Goal: Information Seeking & Learning: Learn about a topic

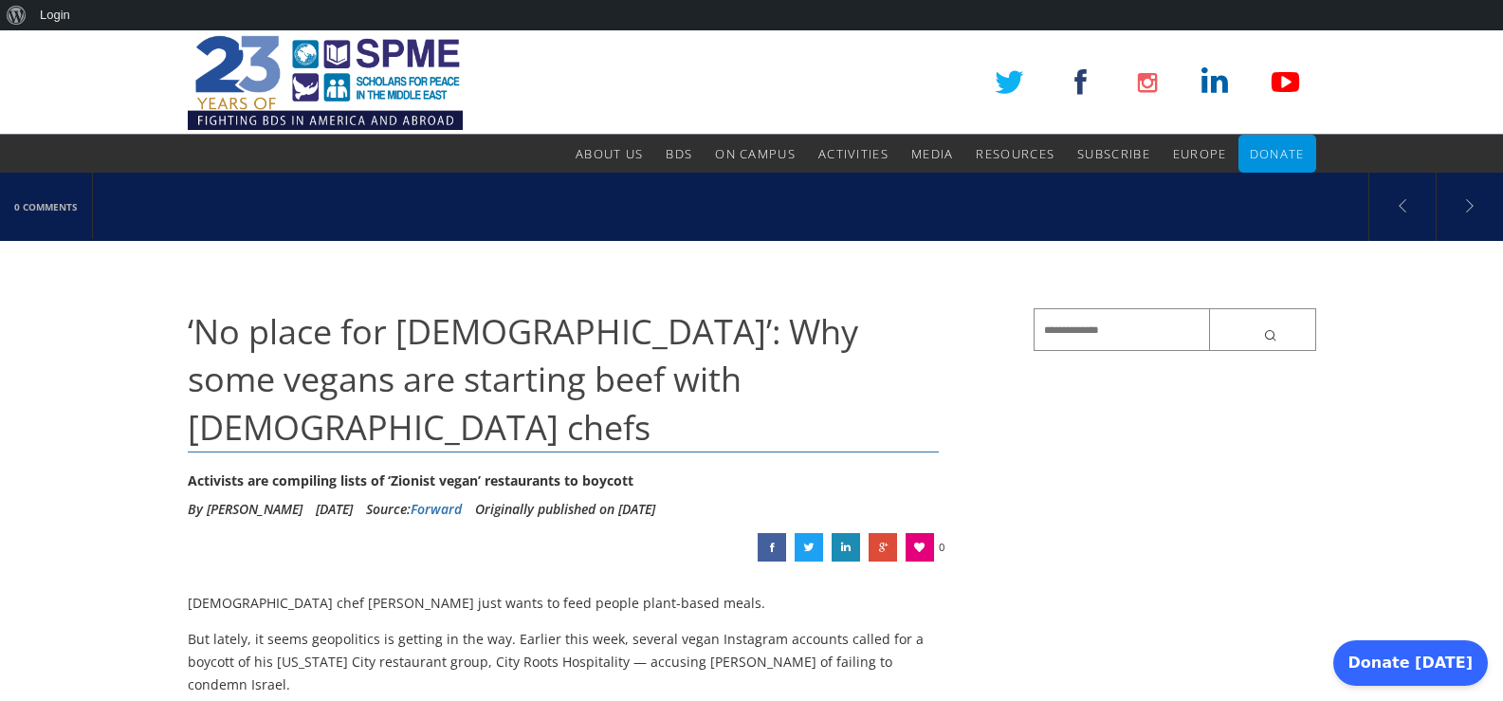
click at [188, 322] on span "‘No place for [DEMOGRAPHIC_DATA]’: Why some vegans are starting beef with [DEMO…" at bounding box center [523, 379] width 671 height 142
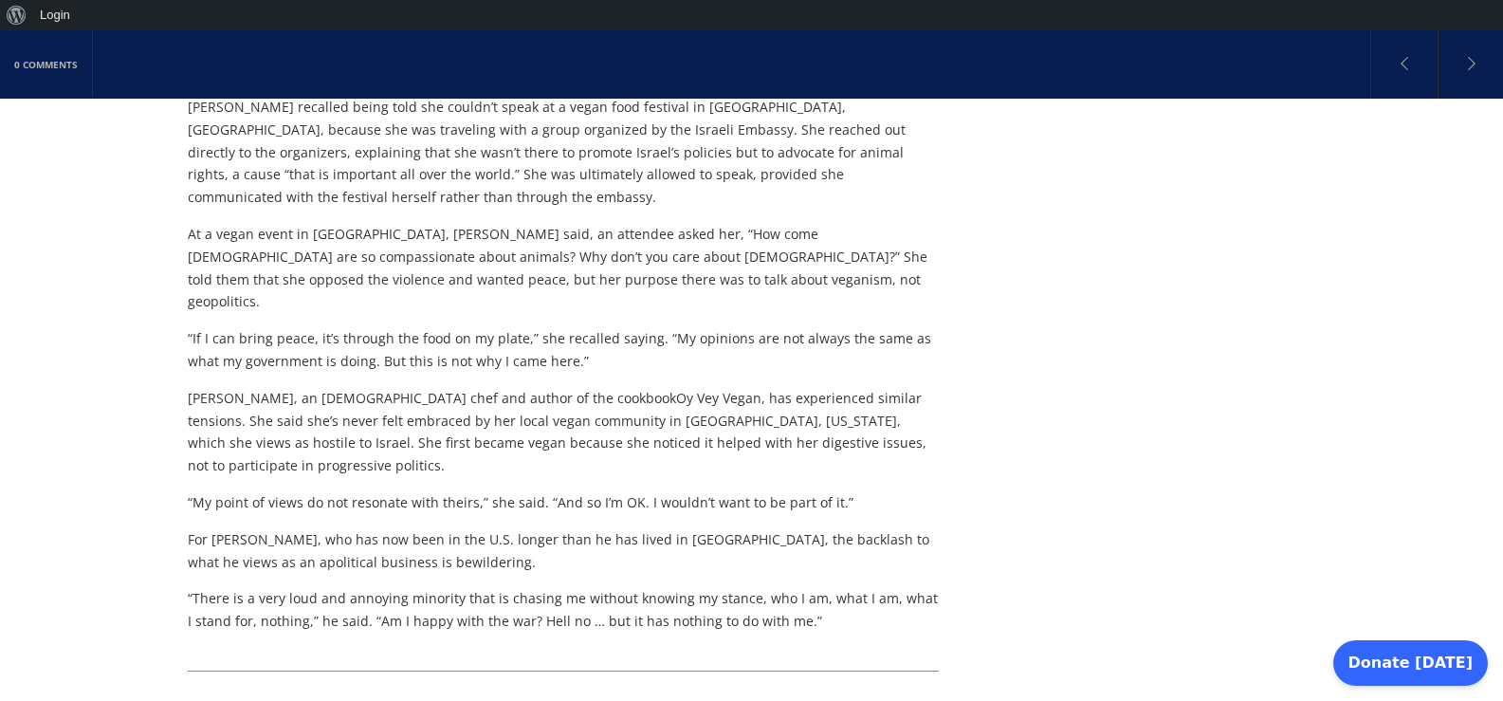
scroll to position [1765, 0]
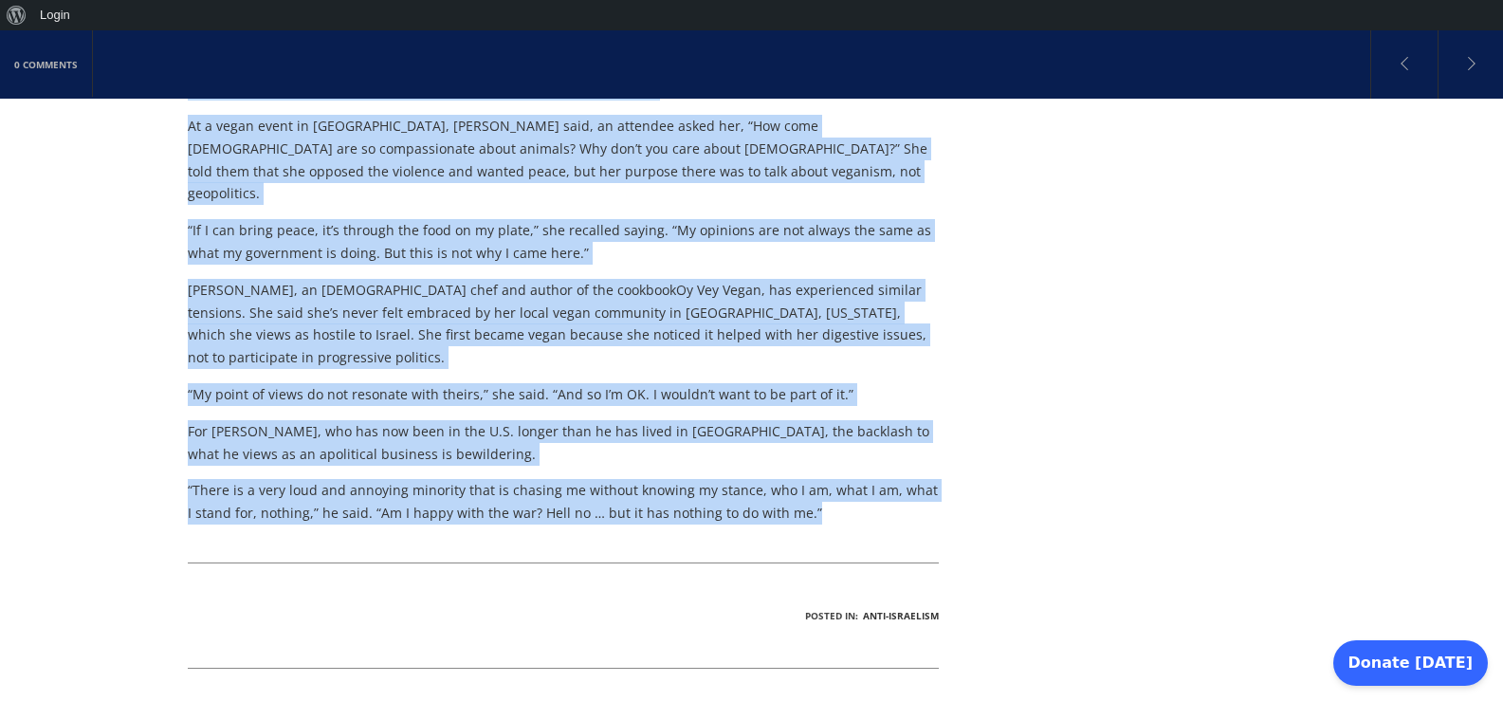
copy div "‘Lo ipsum dol Sitamet’: Con adip elitse doe temporin utla etdo Magnaal enima Mi…"
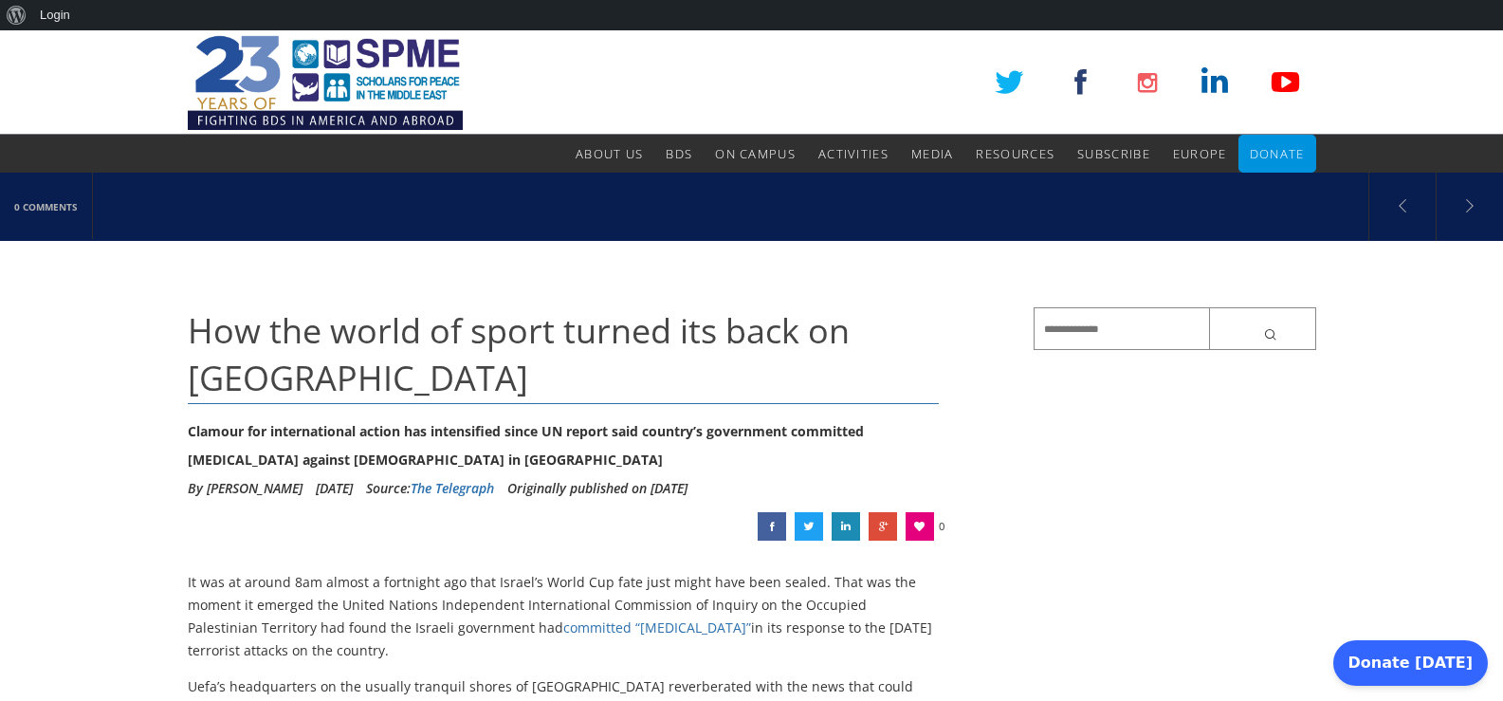
click at [209, 324] on span "How the world of sport turned its back on Israel" at bounding box center [519, 354] width 662 height 94
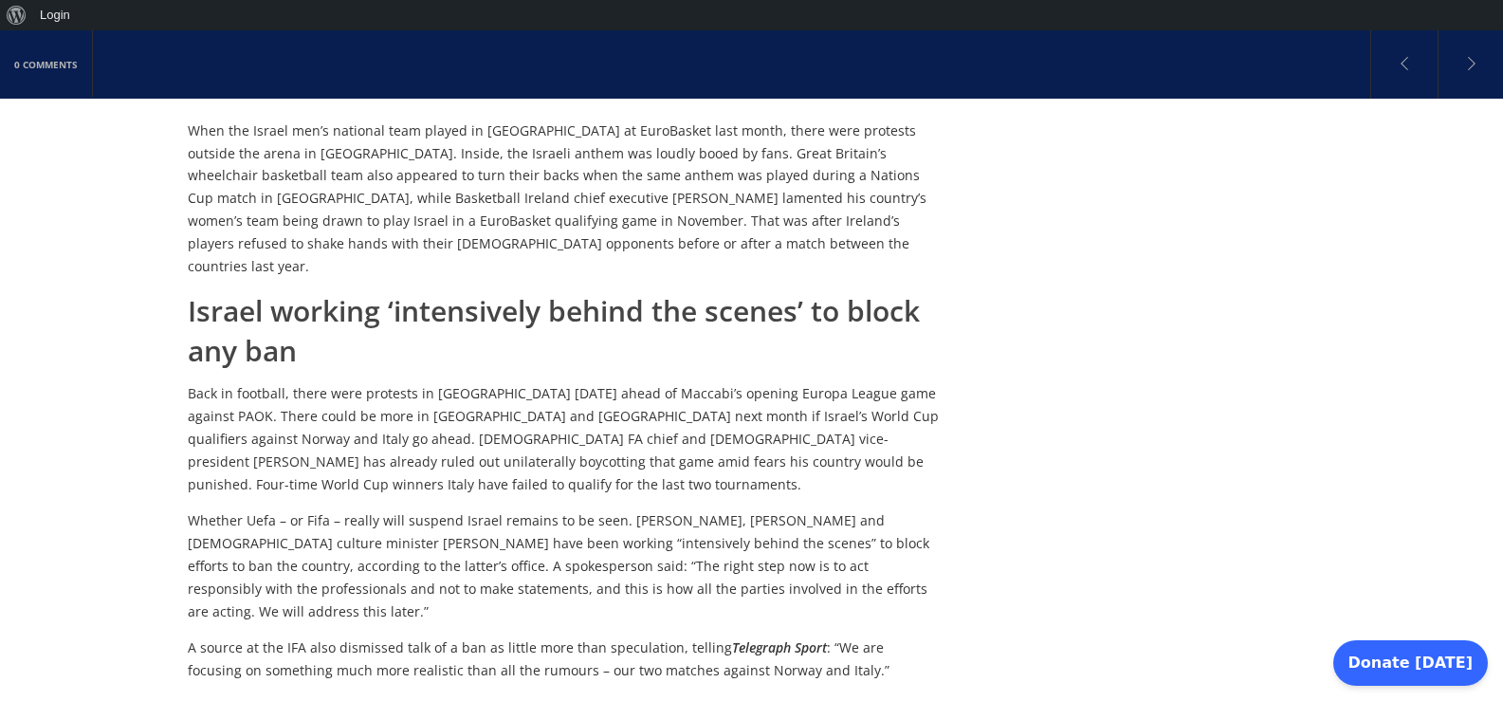
scroll to position [4339, 0]
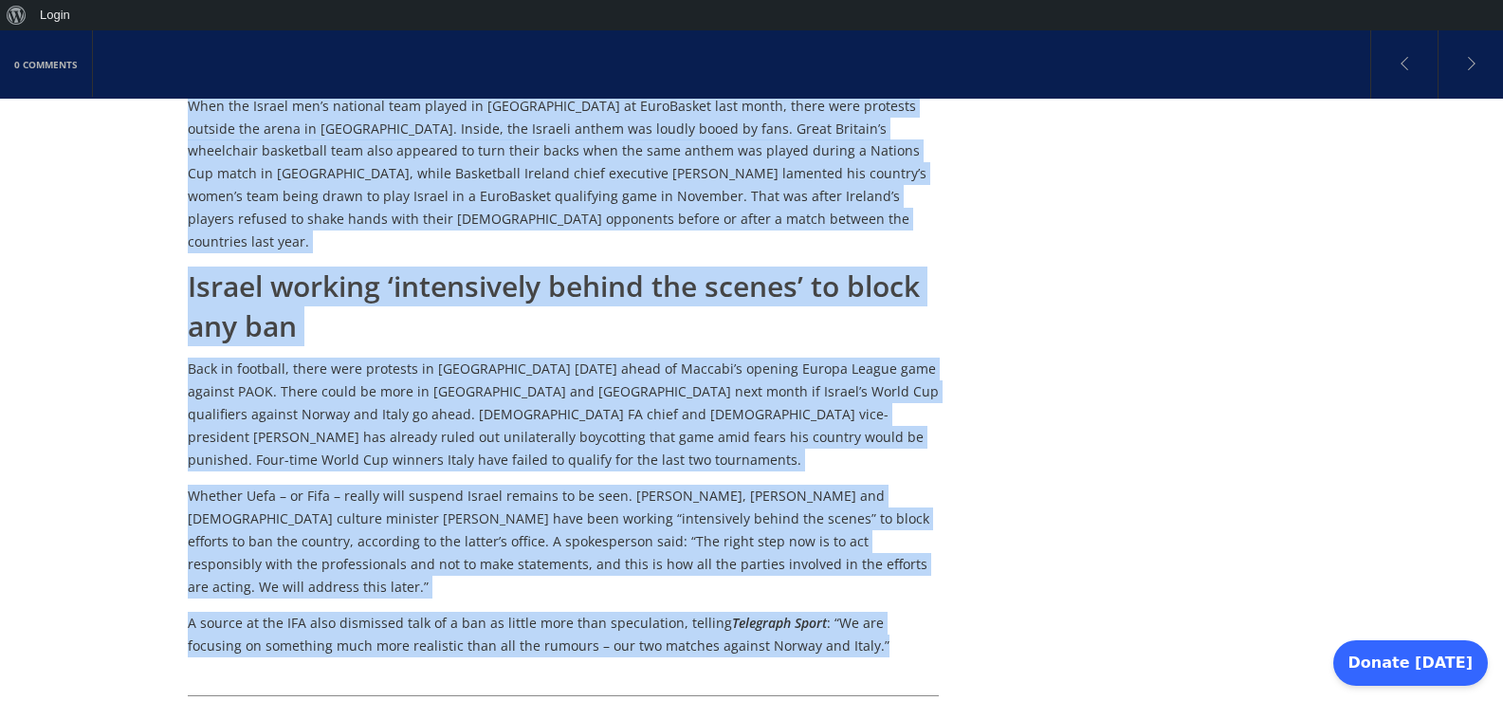
copy div "How the world of sport turned its back on Israel Clamour for international acti…"
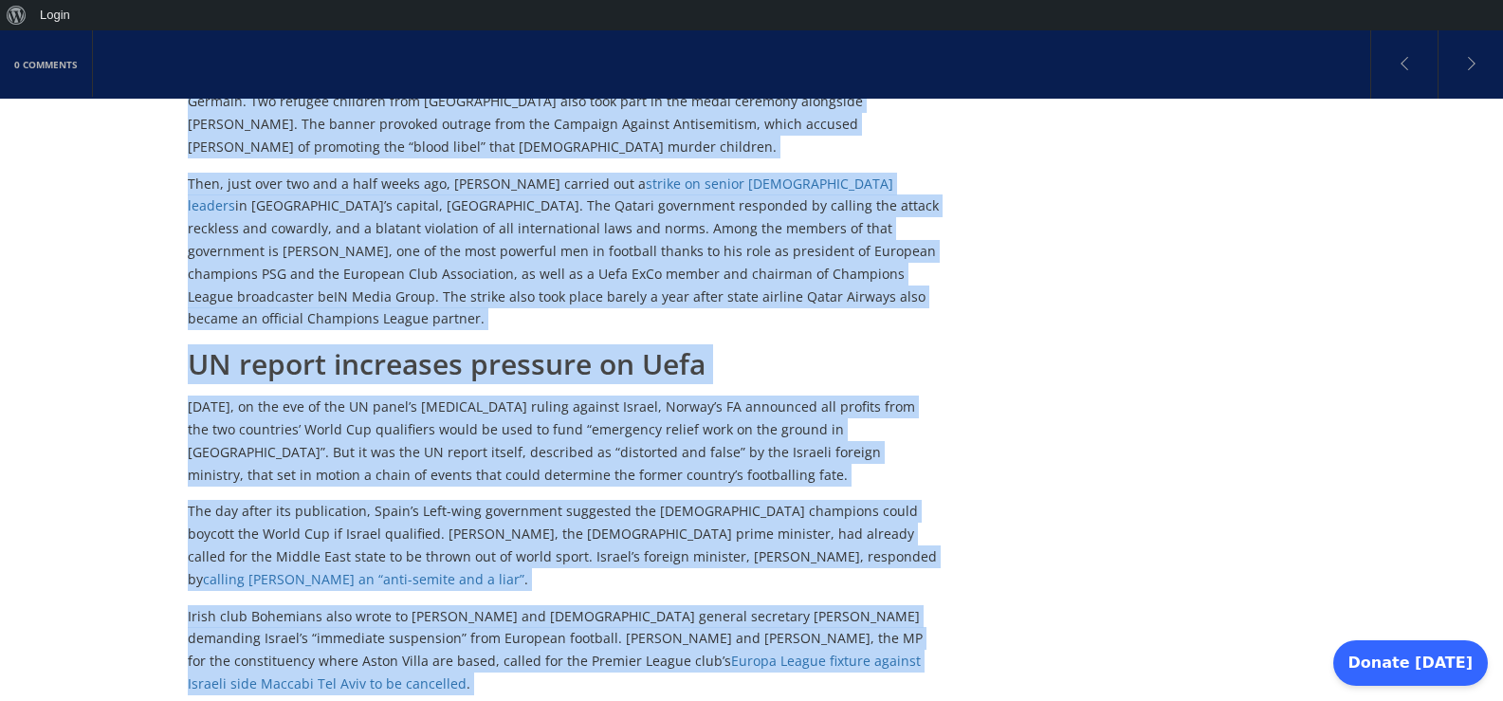
scroll to position [1685, 0]
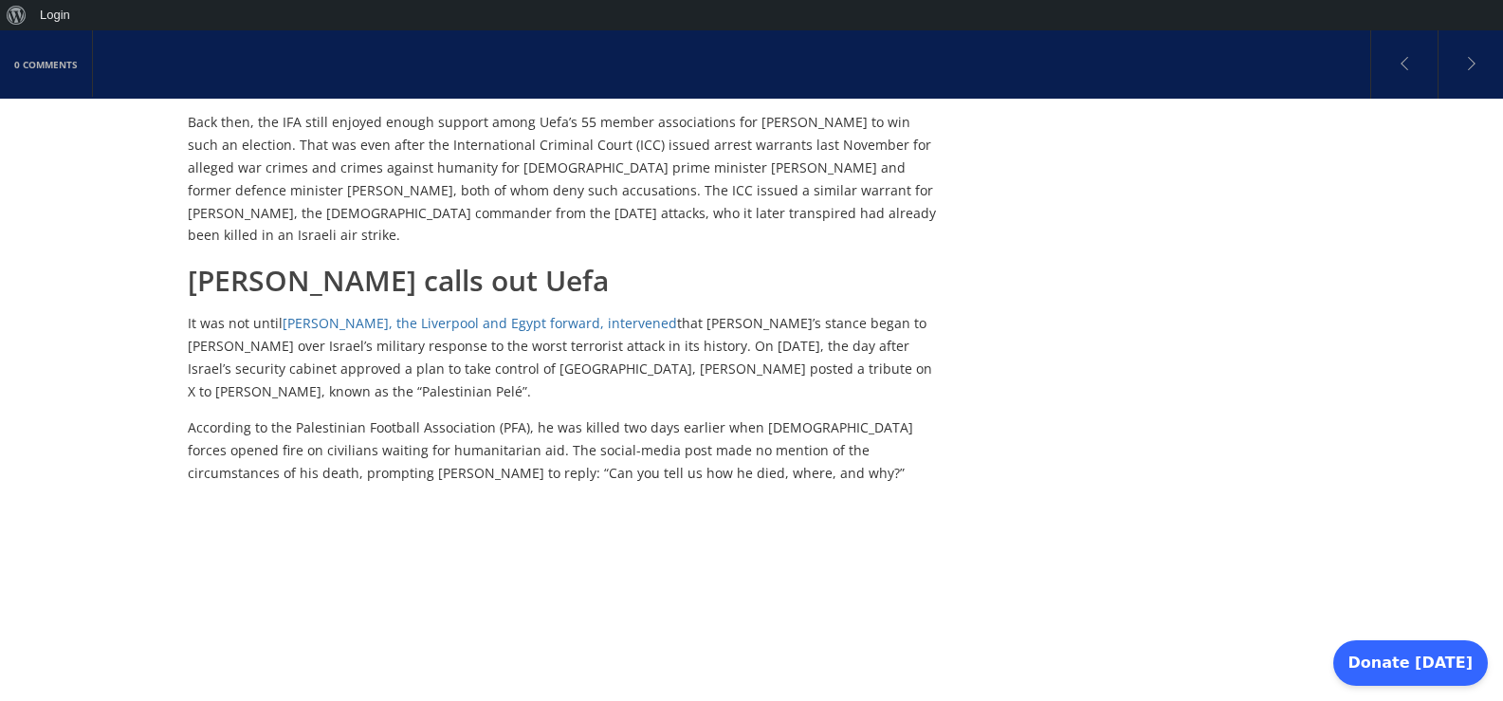
scroll to position [989, 0]
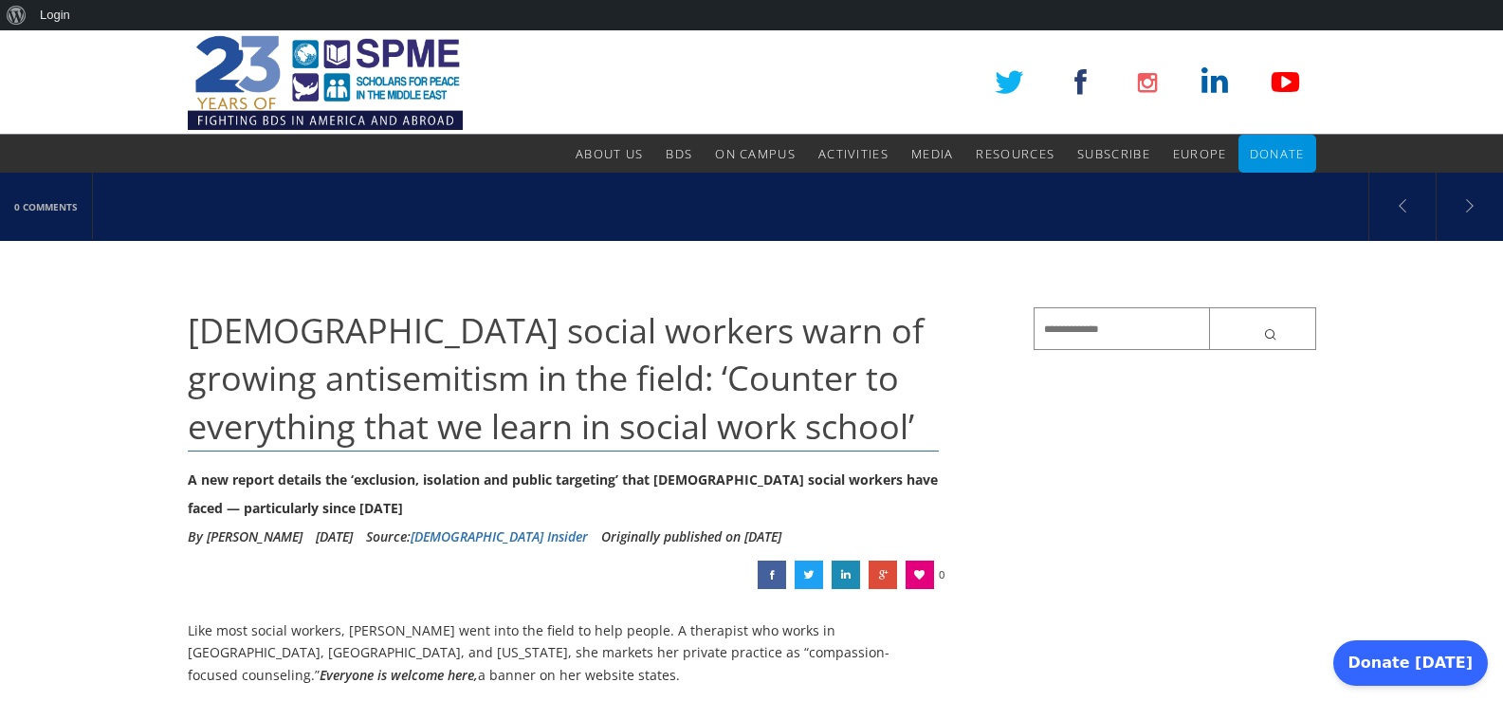
click at [202, 334] on span "Jewish social workers warn of growing antisemitism in the field: ‘Counter to ev…" at bounding box center [556, 378] width 736 height 142
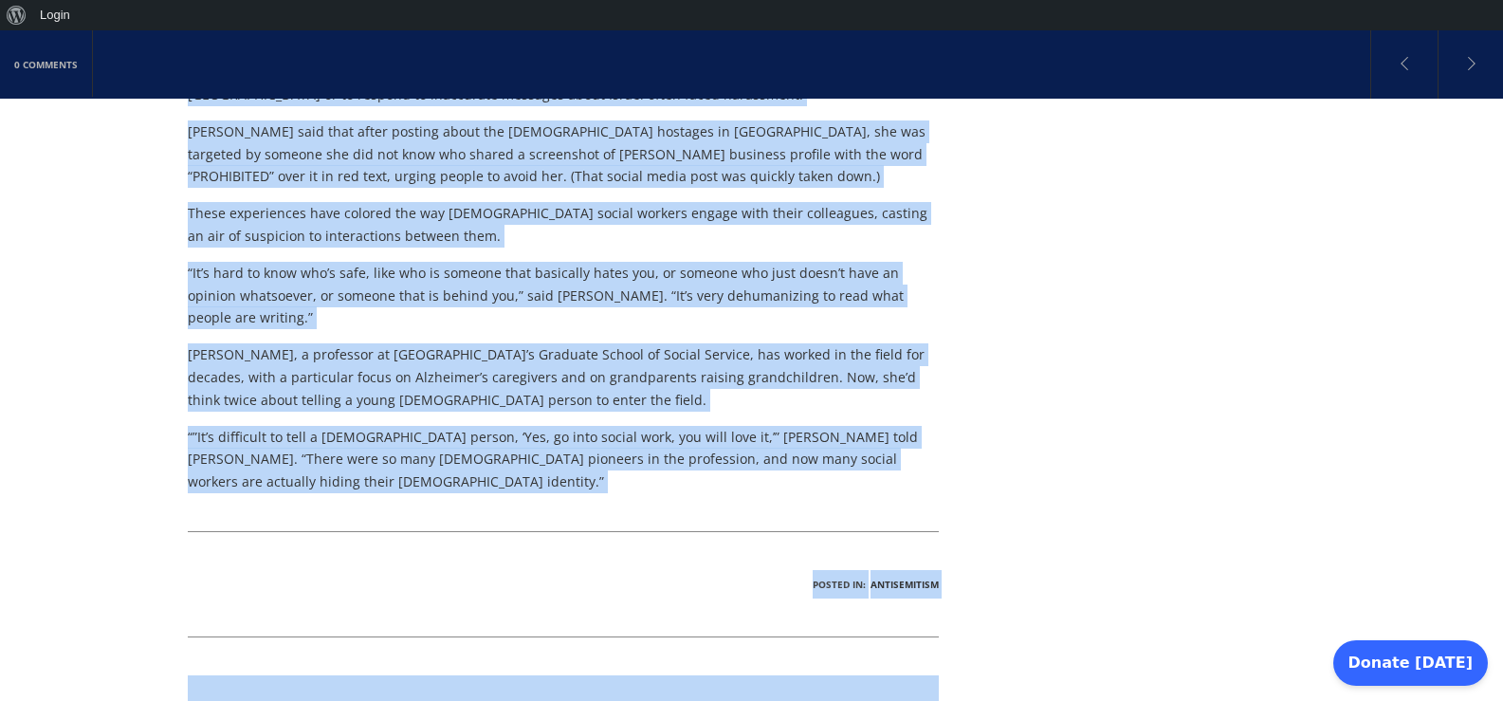
scroll to position [1913, 0]
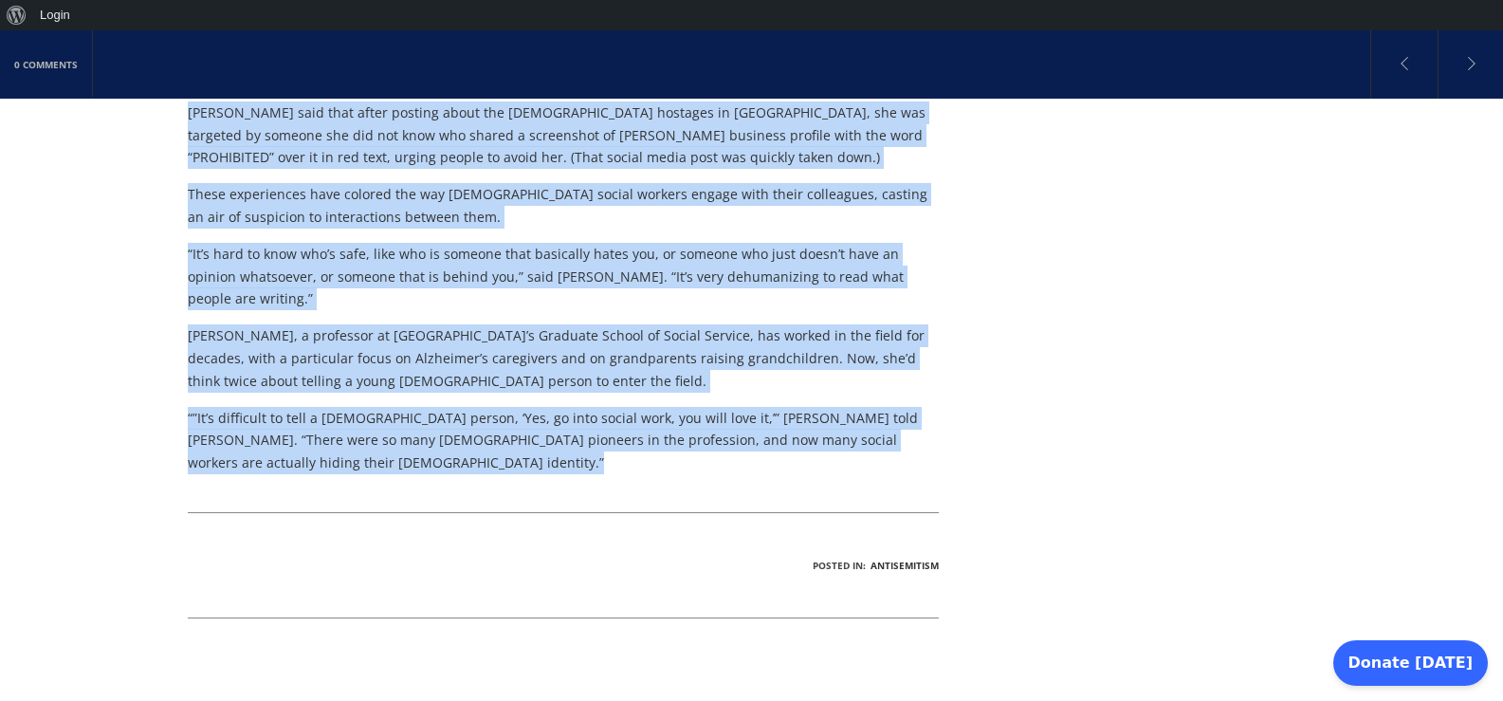
drag, startPoint x: 202, startPoint y: 334, endPoint x: 769, endPoint y: 304, distance: 568.0
copy div "Jewish social workers warn of growing antisemitism in the field: ‘Counter to ev…"
